Goal: Information Seeking & Learning: Learn about a topic

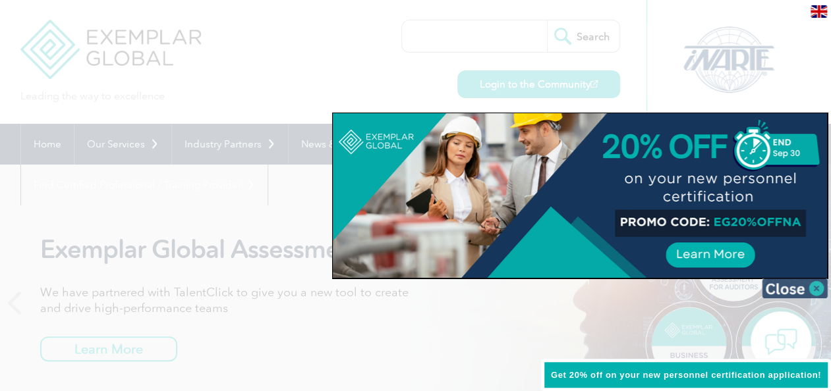
click at [814, 287] on img at bounding box center [795, 289] width 66 height 20
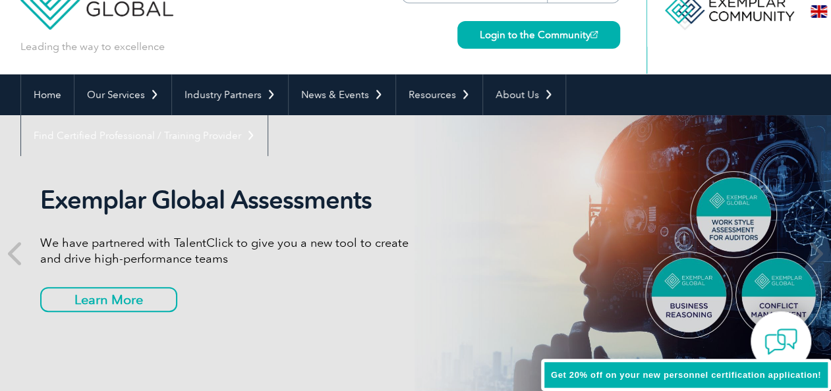
scroll to position [28, 0]
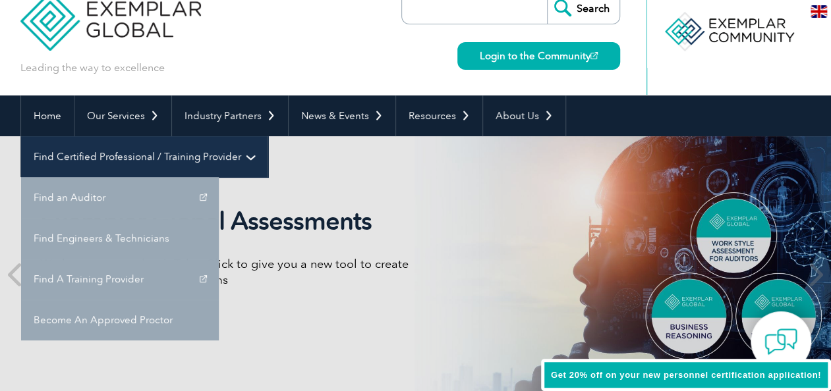
click at [268, 136] on link "Find Certified Professional / Training Provider" at bounding box center [144, 156] width 246 height 41
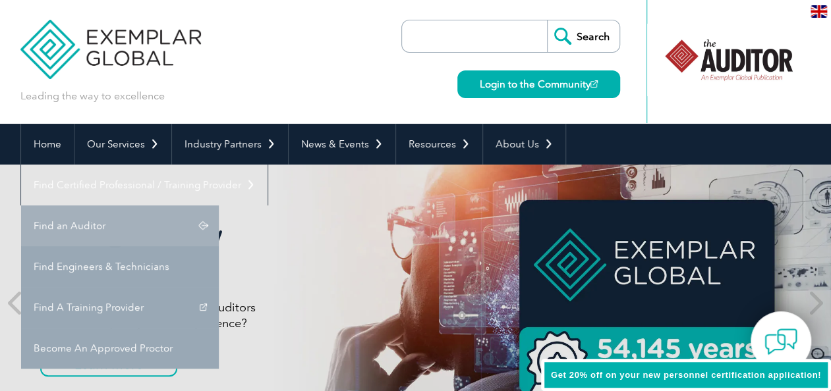
click at [219, 206] on link "Find an Auditor" at bounding box center [120, 226] width 198 height 41
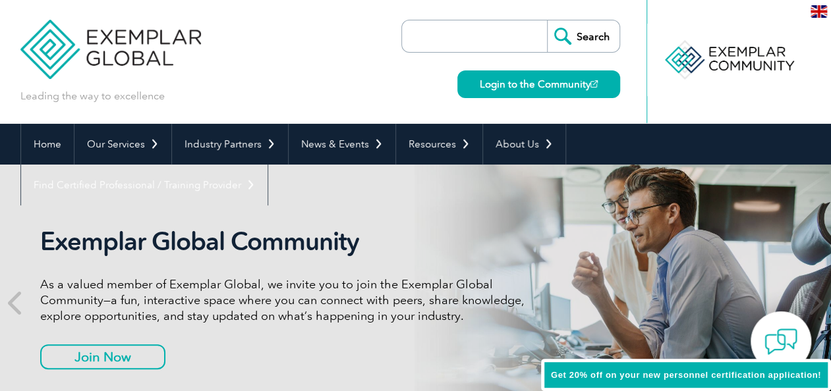
click at [567, 386] on div "Get 20% off on your new personnel certification application!" at bounding box center [686, 375] width 290 height 33
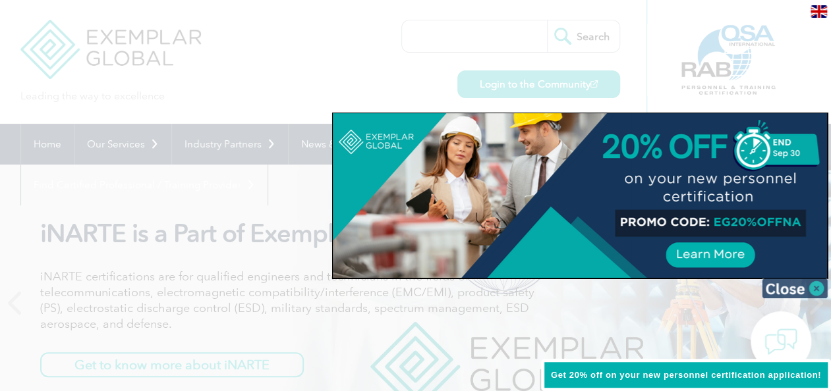
click at [814, 291] on img at bounding box center [795, 289] width 66 height 20
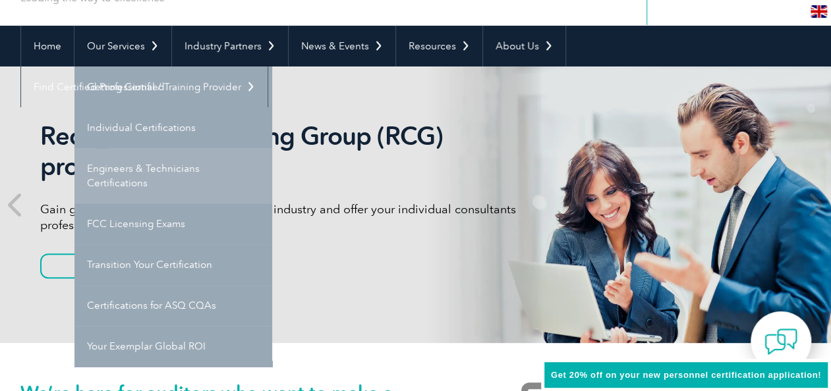
scroll to position [100, 0]
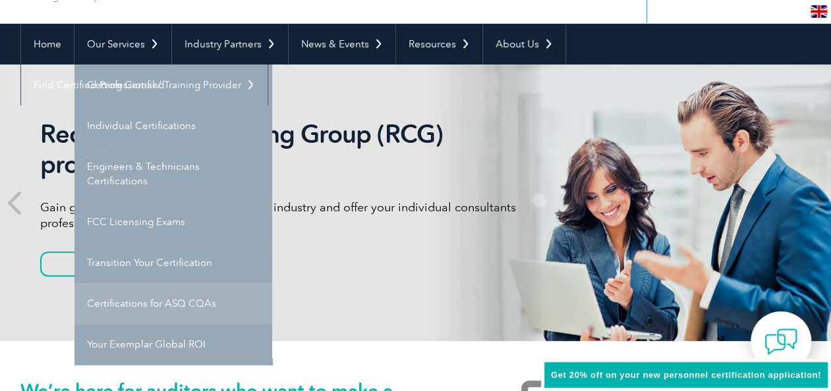
click at [171, 290] on link "Certifications for ASQ CQAs" at bounding box center [173, 303] width 198 height 41
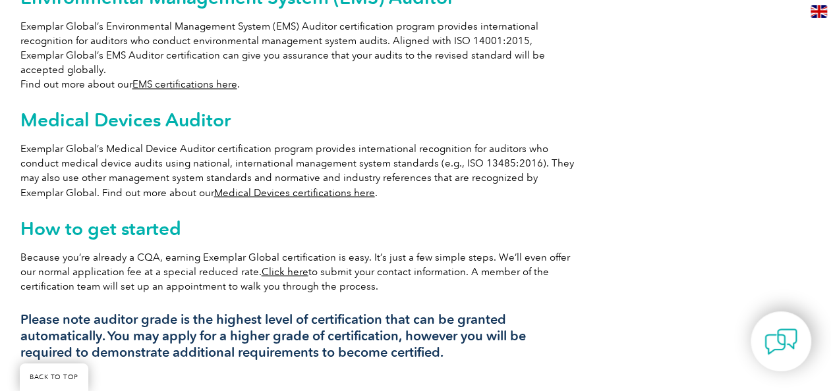
scroll to position [1068, 0]
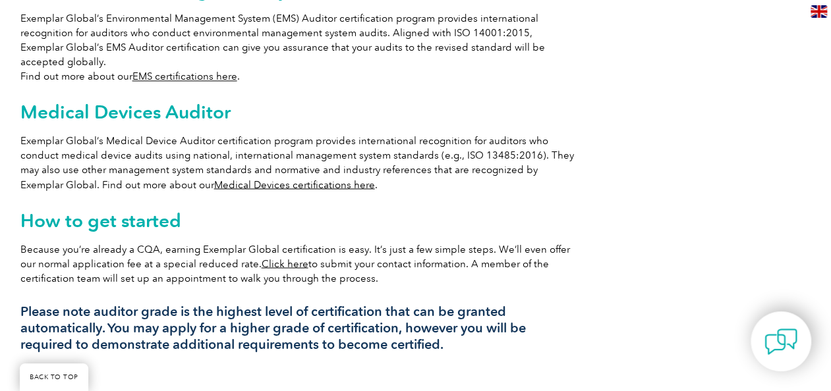
click at [272, 258] on link "Click here" at bounding box center [285, 264] width 47 height 12
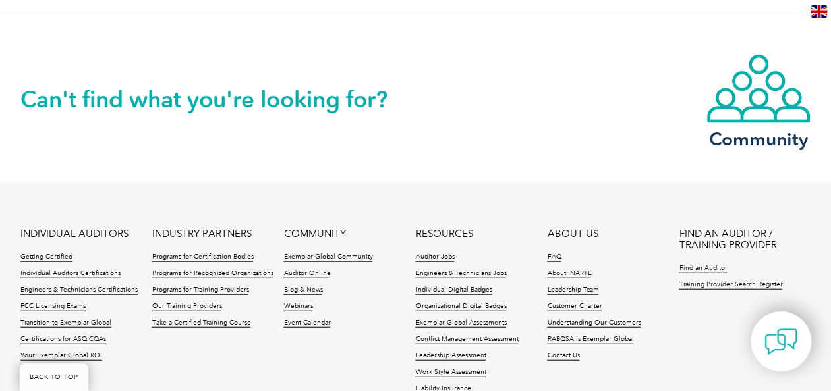
scroll to position [1471, 0]
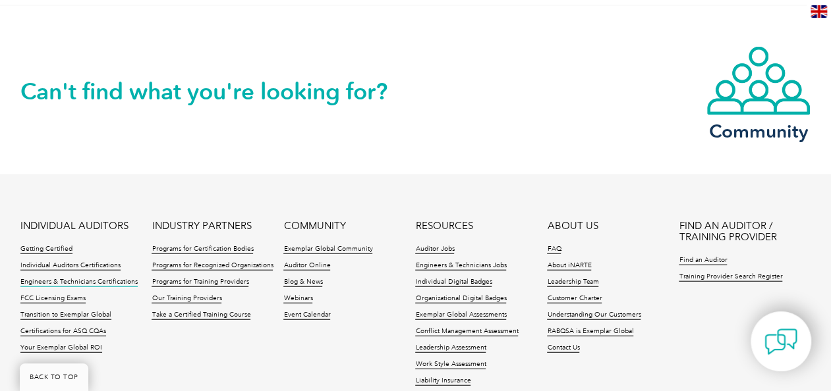
click at [79, 278] on link "Engineers & Technicians Certifications" at bounding box center [78, 282] width 117 height 9
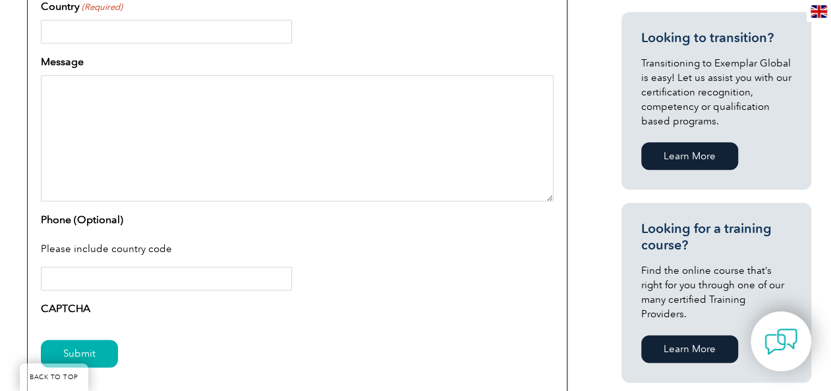
scroll to position [678, 0]
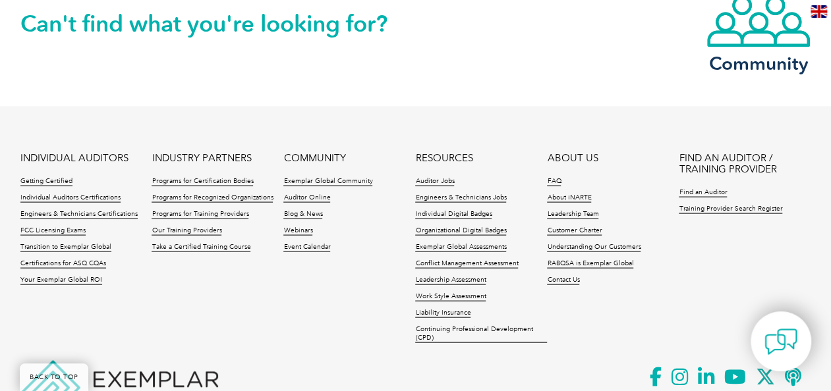
scroll to position [1228, 0]
click at [98, 194] on link "Individual Auditors Certifications" at bounding box center [70, 198] width 100 height 9
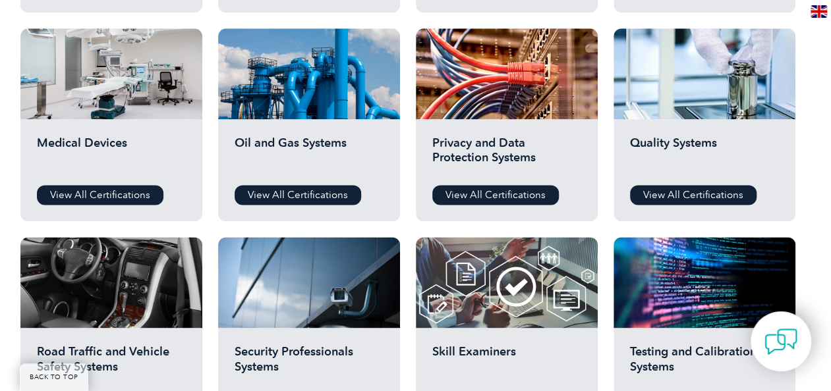
scroll to position [890, 0]
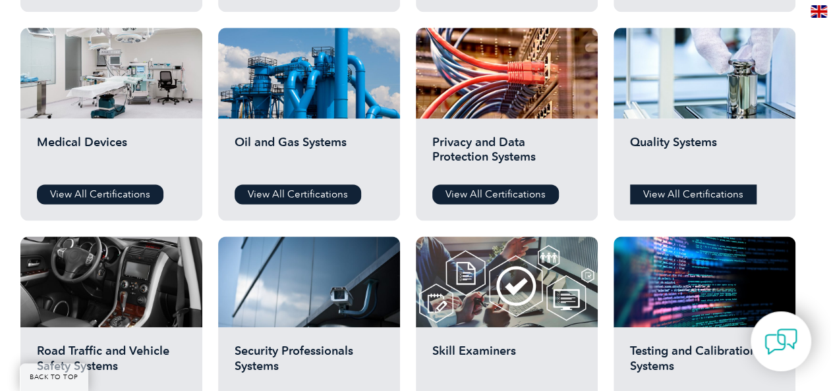
click at [706, 185] on link "View All Certifications" at bounding box center [693, 195] width 127 height 20
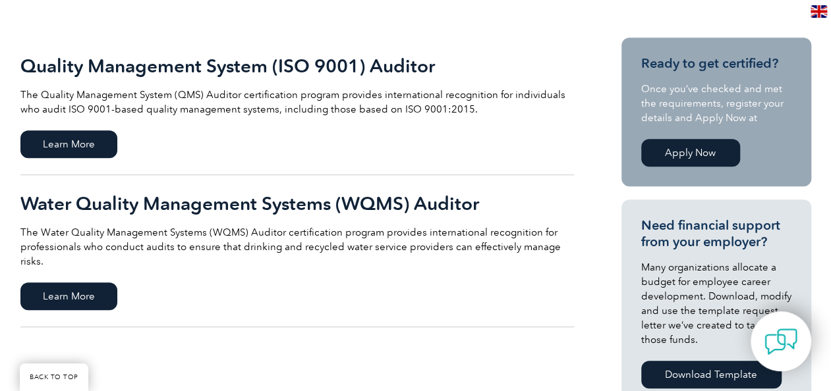
scroll to position [283, 0]
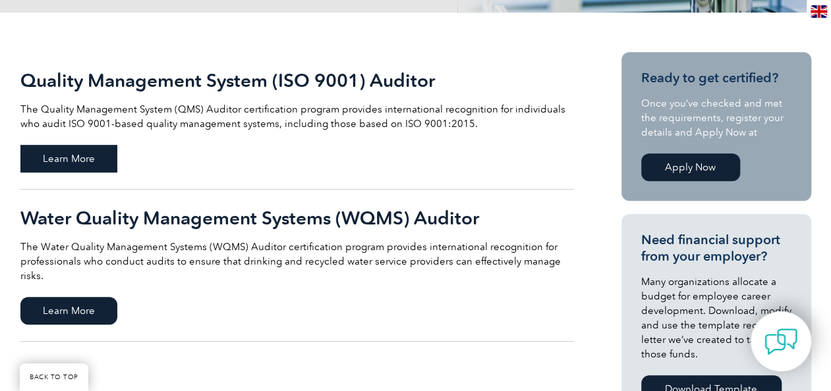
click at [105, 154] on span "Learn More" at bounding box center [68, 159] width 97 height 28
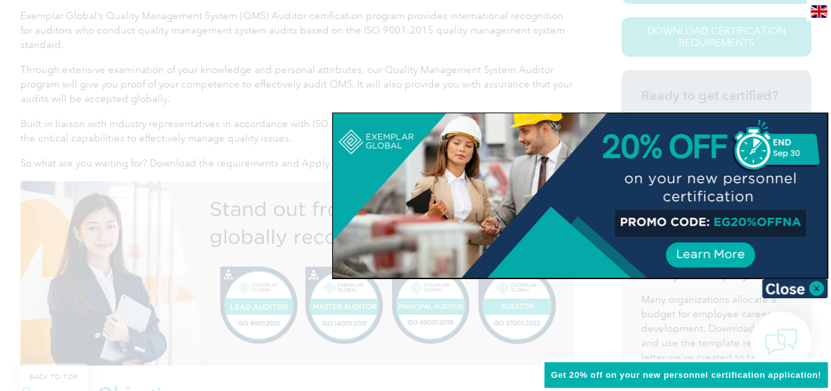
scroll to position [360, 0]
click at [816, 289] on img at bounding box center [795, 289] width 66 height 20
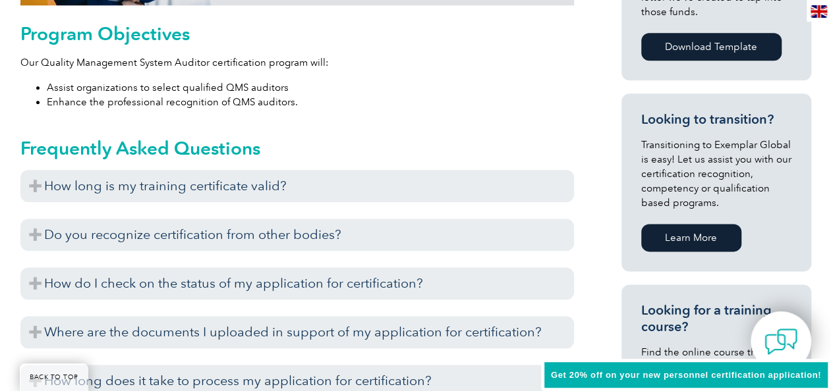
scroll to position [791, 0]
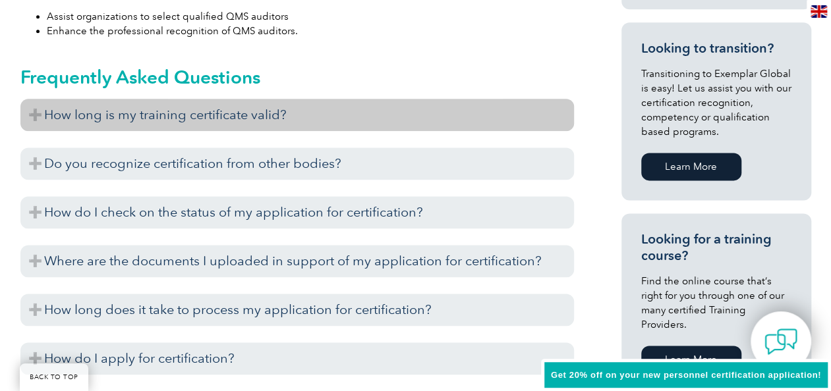
click at [195, 105] on h3 "How long is my training certificate valid?" at bounding box center [297, 115] width 554 height 32
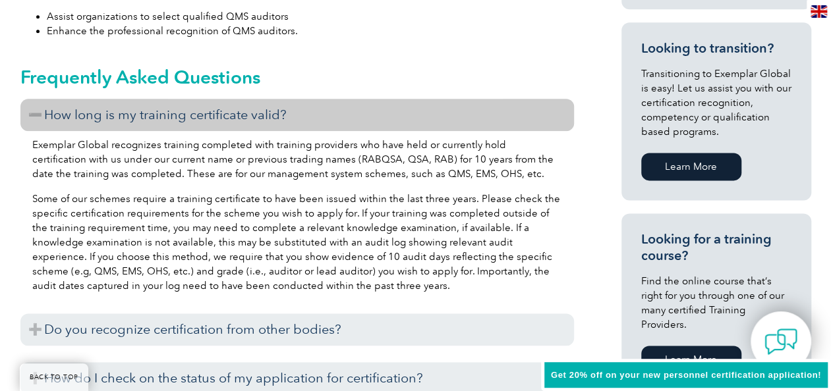
click at [195, 105] on h3 "How long is my training certificate valid?" at bounding box center [297, 115] width 554 height 32
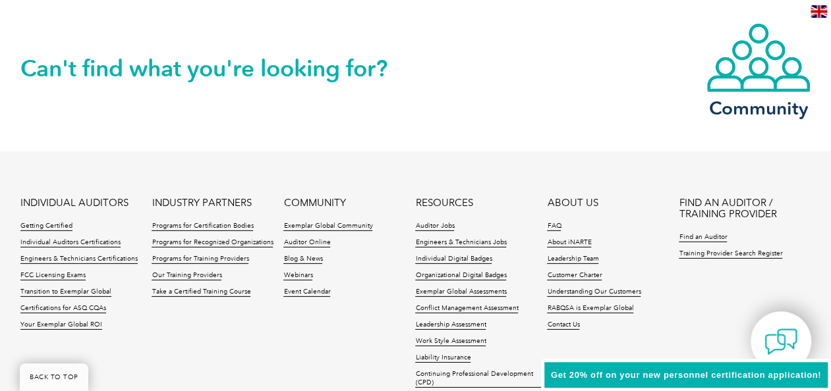
scroll to position [1924, 0]
